Goal: Check status

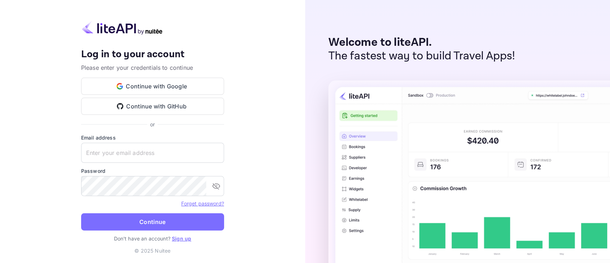
type input "[PERSON_NAME][EMAIL_ADDRESS][DOMAIN_NAME]"
click at [156, 197] on form "Email address [EMAIL_ADDRESS][DOMAIN_NAME] ​ Password ​ Forget password? Contin…" at bounding box center [152, 184] width 143 height 101
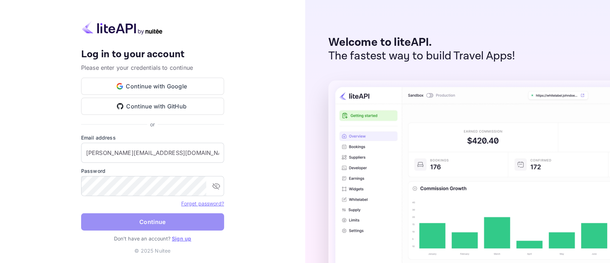
click at [145, 197] on button "Continue" at bounding box center [152, 221] width 143 height 17
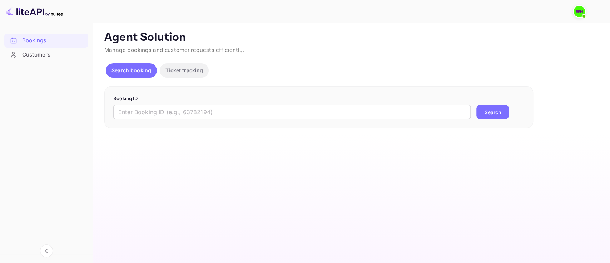
click at [164, 104] on form "Booking ID ​ Search" at bounding box center [318, 107] width 411 height 24
click at [137, 114] on input "text" at bounding box center [292, 112] width 358 height 14
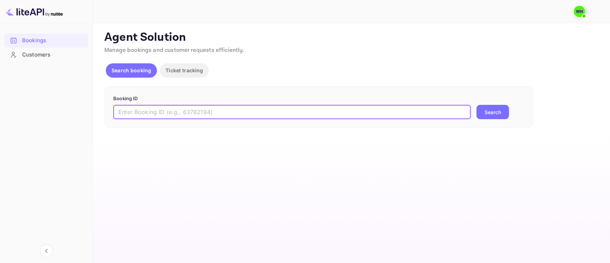
paste input "9594037"
type input "9594037"
click at [457, 105] on button "Search" at bounding box center [493, 112] width 33 height 14
